Goal: Task Accomplishment & Management: Manage account settings

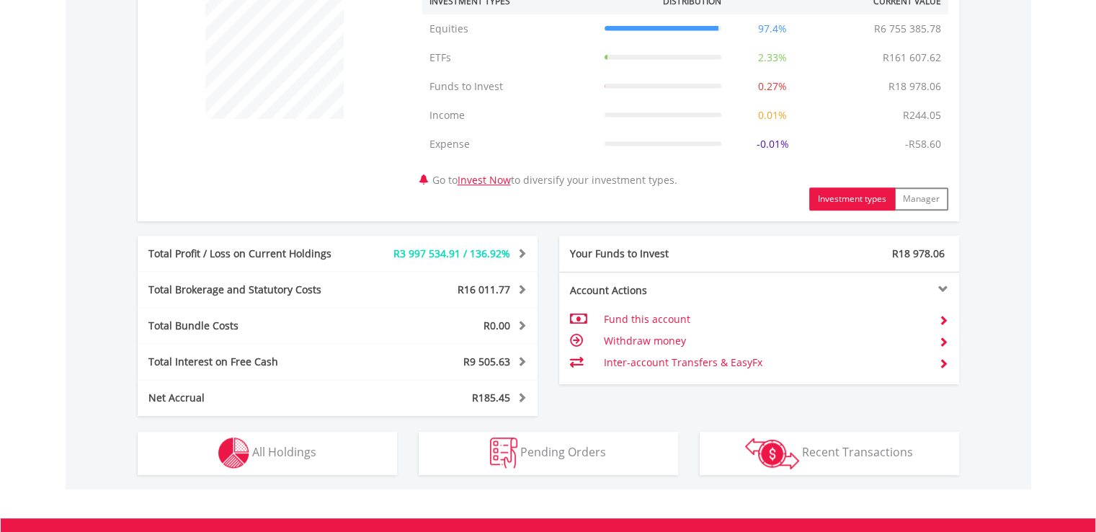
scroll to position [672, 0]
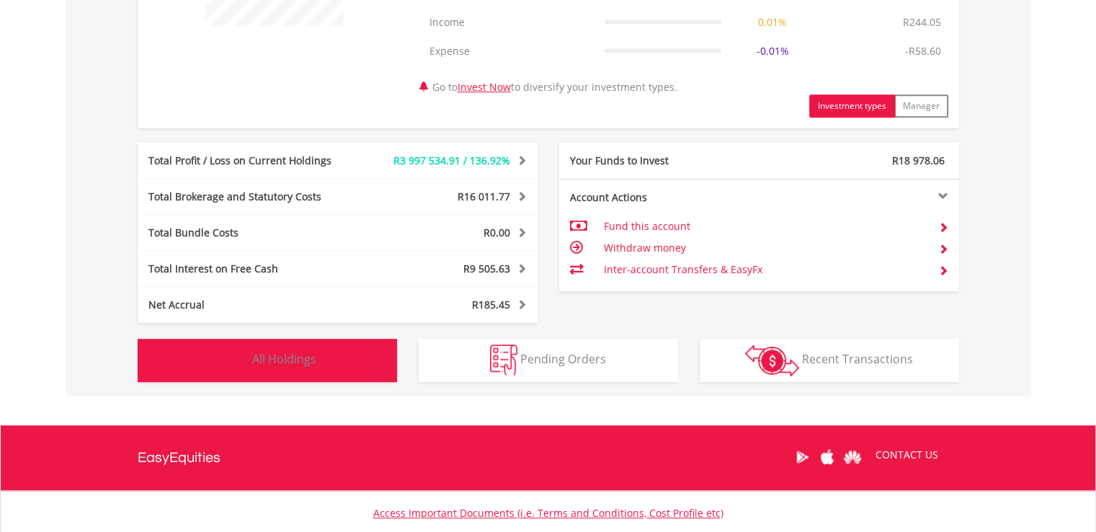
click at [274, 360] on span "All Holdings" at bounding box center [284, 359] width 64 height 16
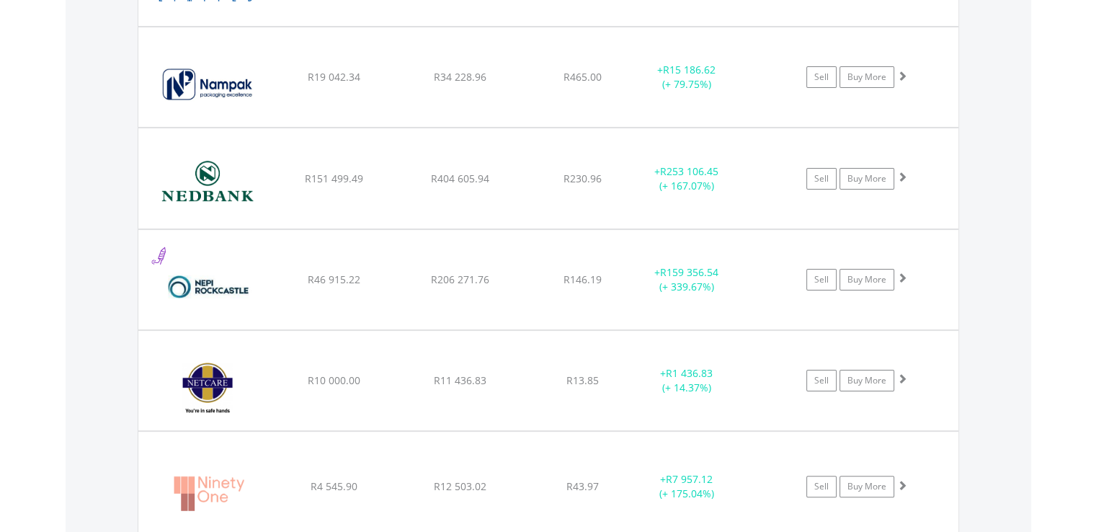
scroll to position [5757, 0]
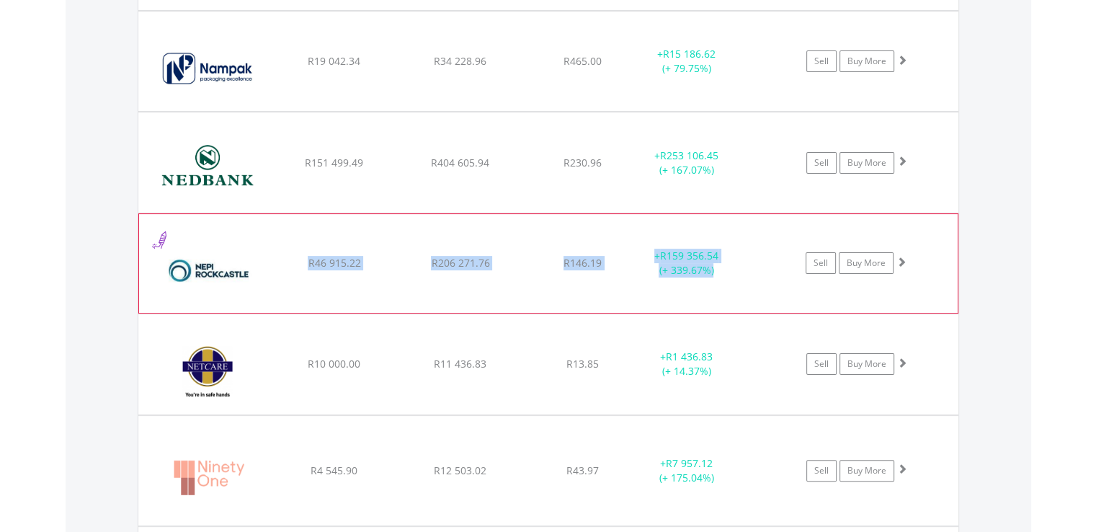
drag, startPoint x: 310, startPoint y: 249, endPoint x: 729, endPoint y: 252, distance: 418.8
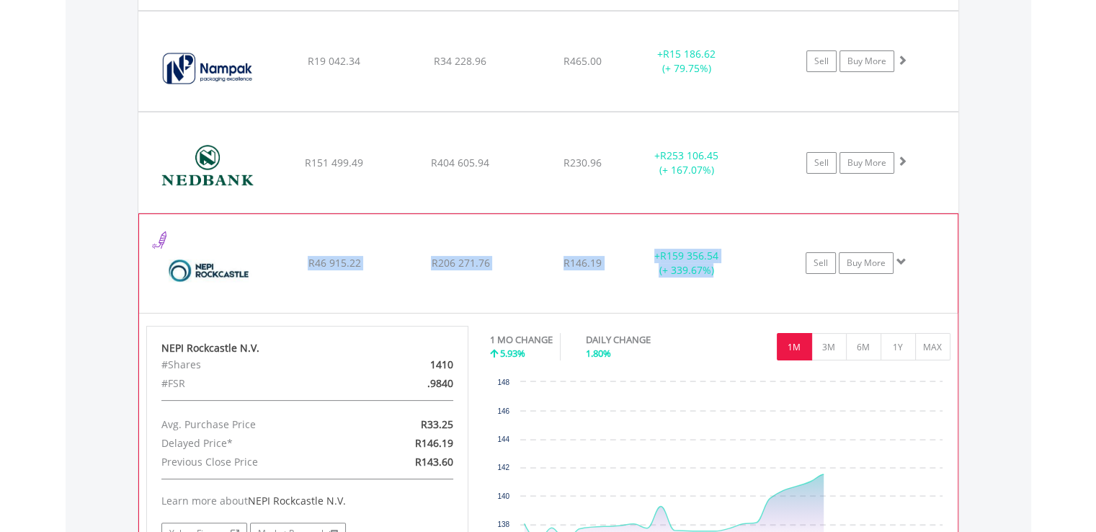
copy div "R46 915.22 R206 271.76 R146.19 + R159 356.54 (+ 339.67%)"
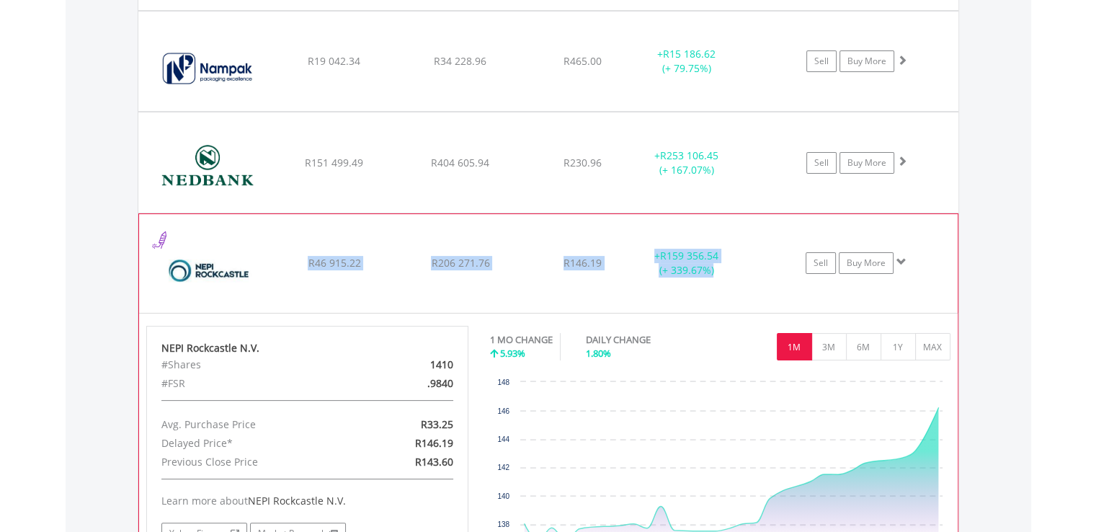
drag, startPoint x: 431, startPoint y: 349, endPoint x: 455, endPoint y: 406, distance: 62.0
click at [458, 405] on div "NEPI Rockcastle N.V. #Shares 1410 #FSR .9840 Avg. Purchase Price R33.25 Delayed…" at bounding box center [307, 443] width 323 height 234
copy div "1410 #FSR .9840 Avg. Purchase Price R33.25"
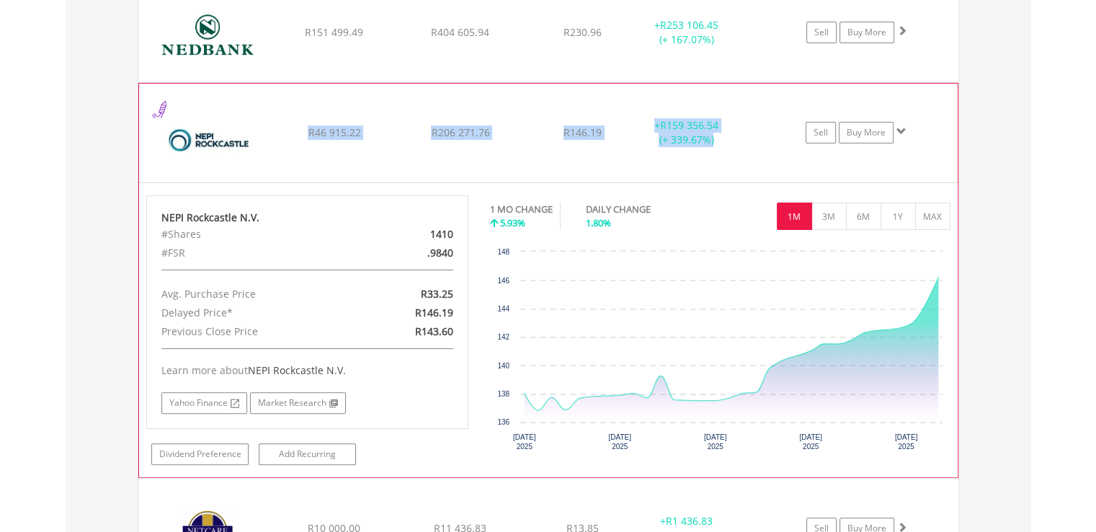
scroll to position [5901, 0]
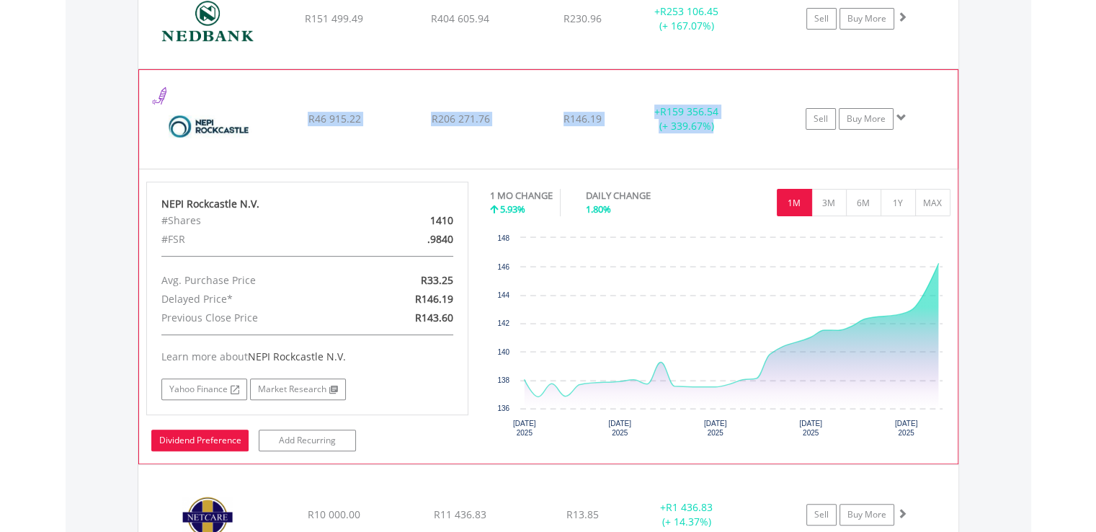
click at [213, 430] on link "Dividend Preference" at bounding box center [199, 441] width 97 height 22
